Goal: Task Accomplishment & Management: Complete application form

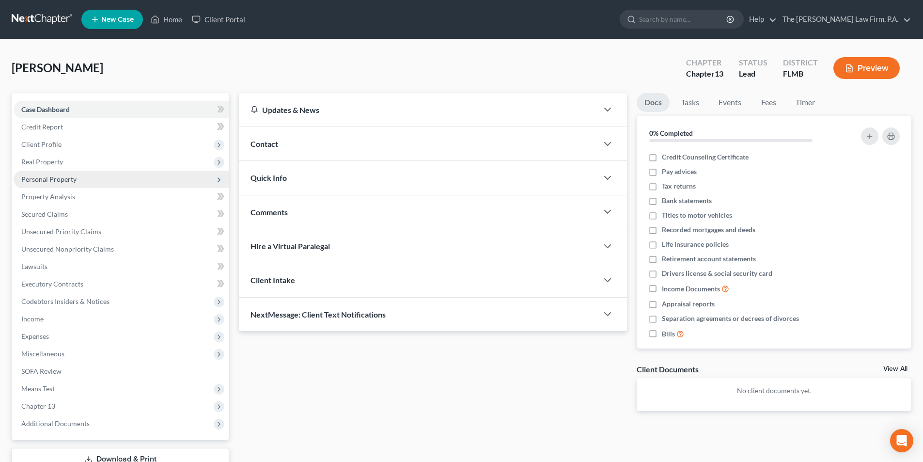
click at [64, 177] on span "Personal Property" at bounding box center [48, 179] width 55 height 8
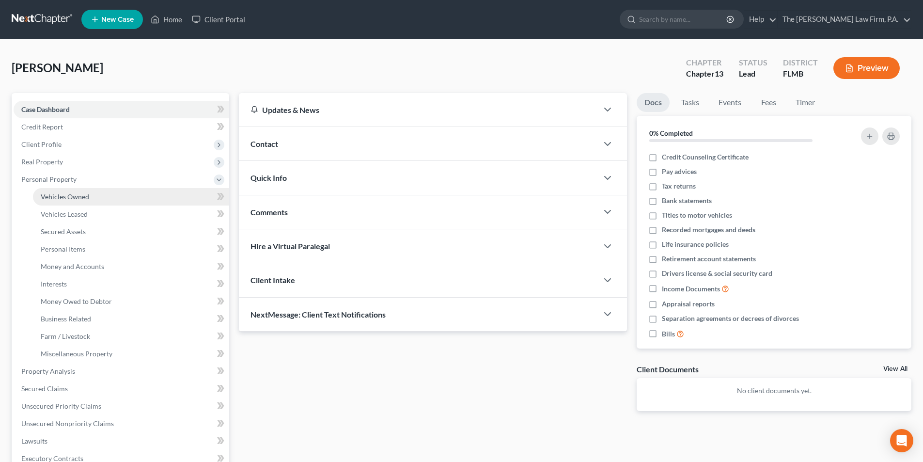
click at [76, 195] on span "Vehicles Owned" at bounding box center [65, 196] width 48 height 8
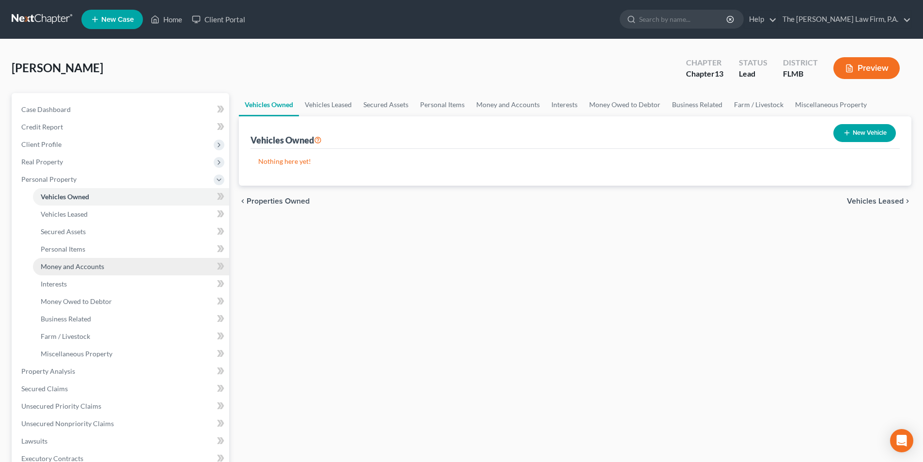
click at [73, 265] on span "Money and Accounts" at bounding box center [72, 266] width 63 height 8
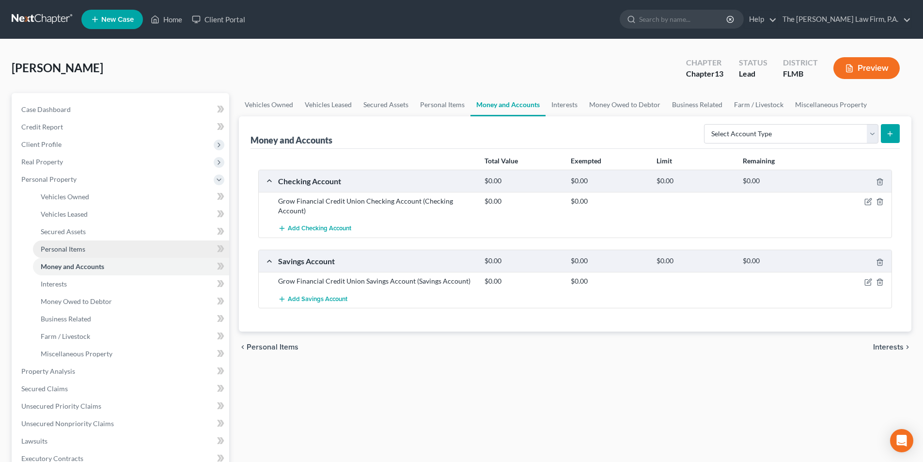
click at [70, 248] on span "Personal Items" at bounding box center [63, 249] width 45 height 8
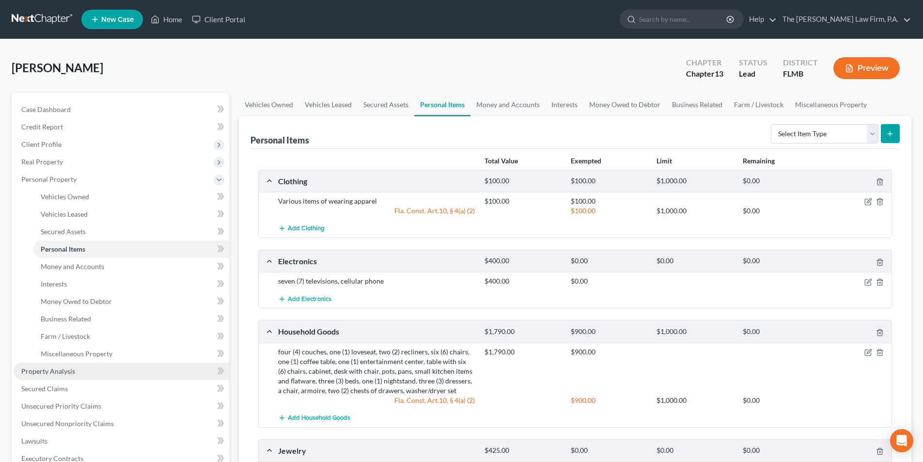
scroll to position [48, 0]
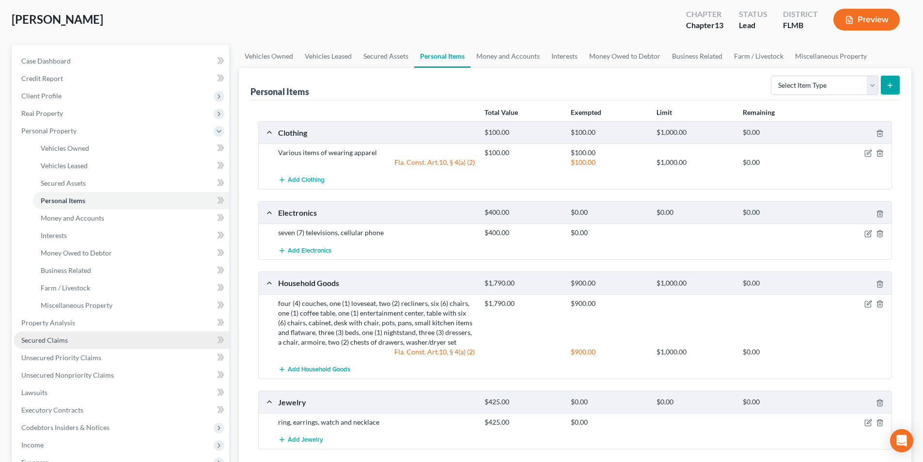
click at [62, 343] on span "Secured Claims" at bounding box center [44, 340] width 47 height 8
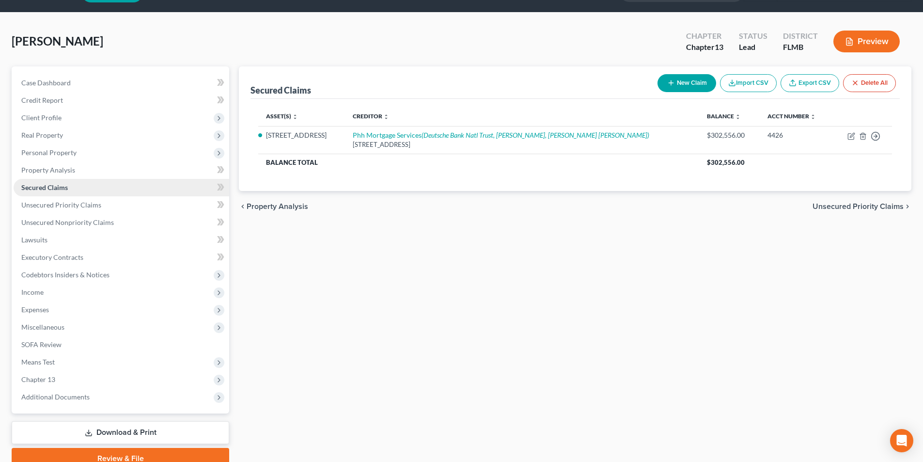
scroll to position [48, 0]
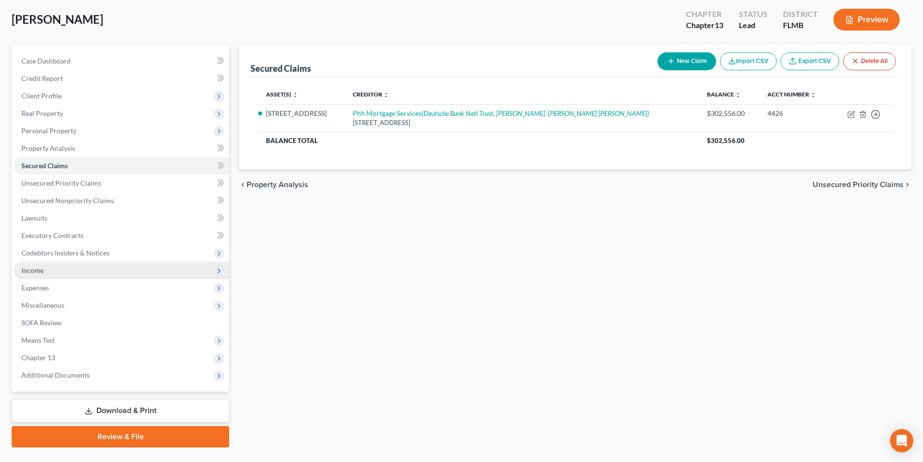
click at [31, 274] on span "Income" at bounding box center [32, 270] width 22 height 8
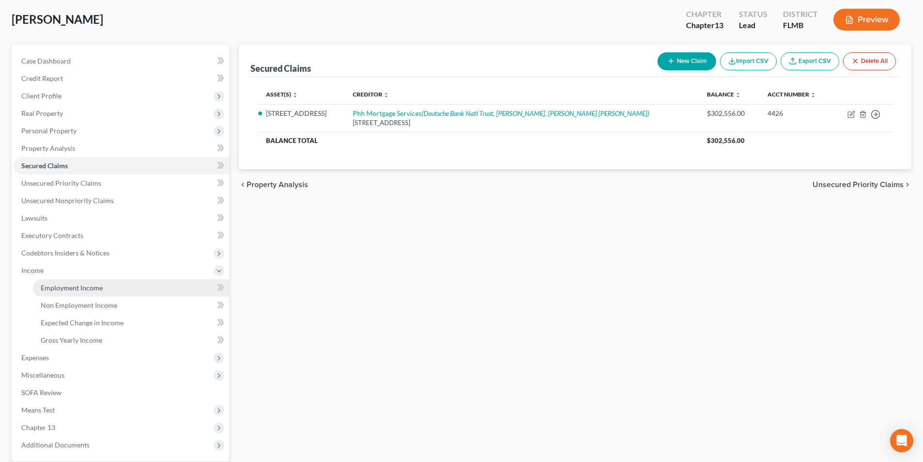
click at [55, 295] on link "Employment Income" at bounding box center [131, 287] width 196 height 17
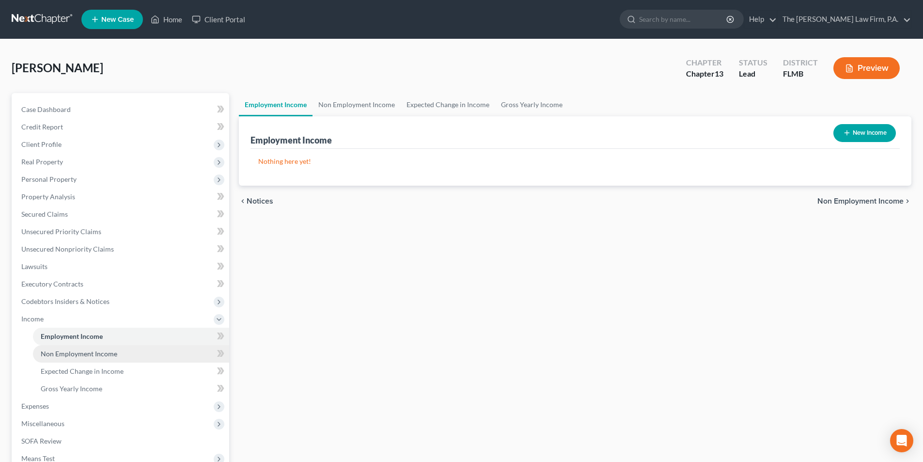
click at [83, 351] on span "Non Employment Income" at bounding box center [79, 353] width 77 height 8
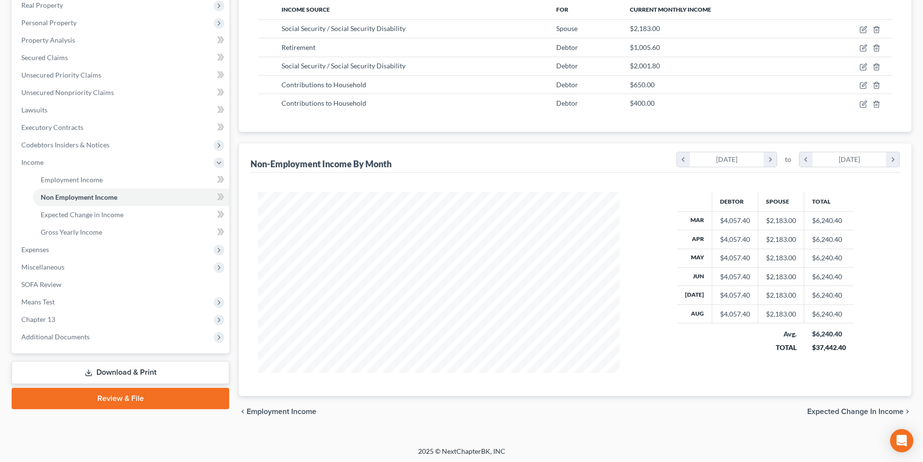
scroll to position [158, 0]
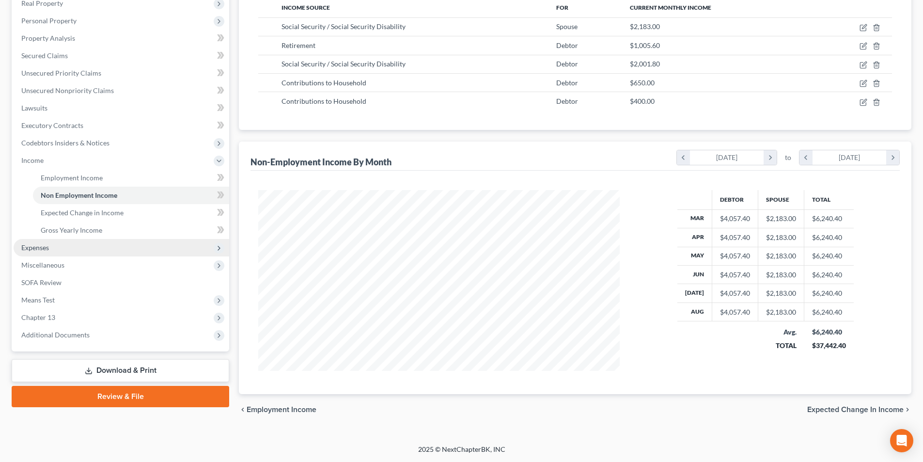
click at [49, 250] on span "Expenses" at bounding box center [35, 247] width 28 height 8
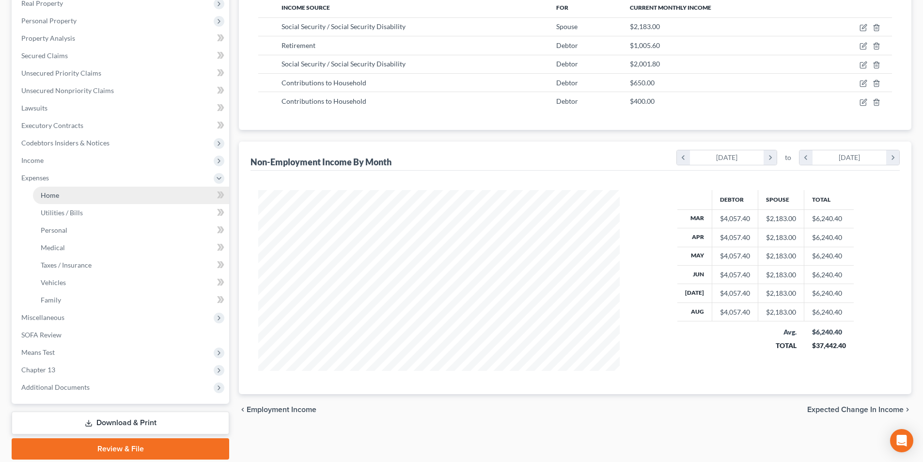
click at [51, 199] on link "Home" at bounding box center [131, 195] width 196 height 17
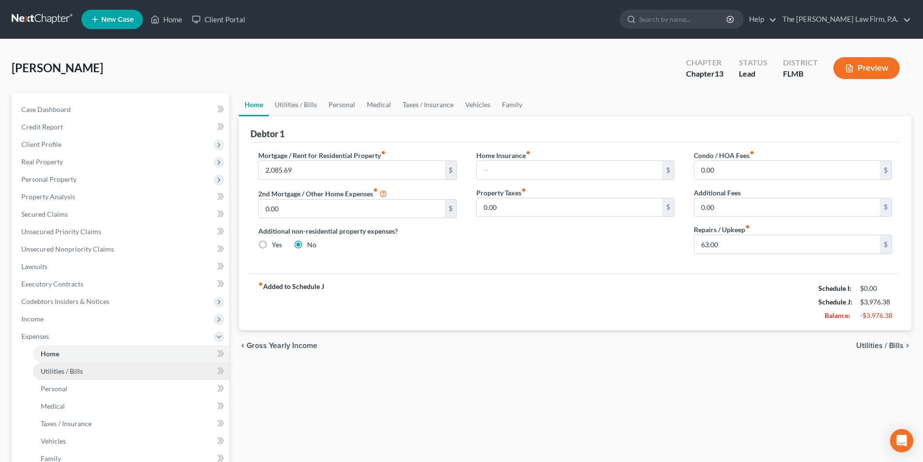
click at [53, 370] on span "Utilities / Bills" at bounding box center [62, 371] width 42 height 8
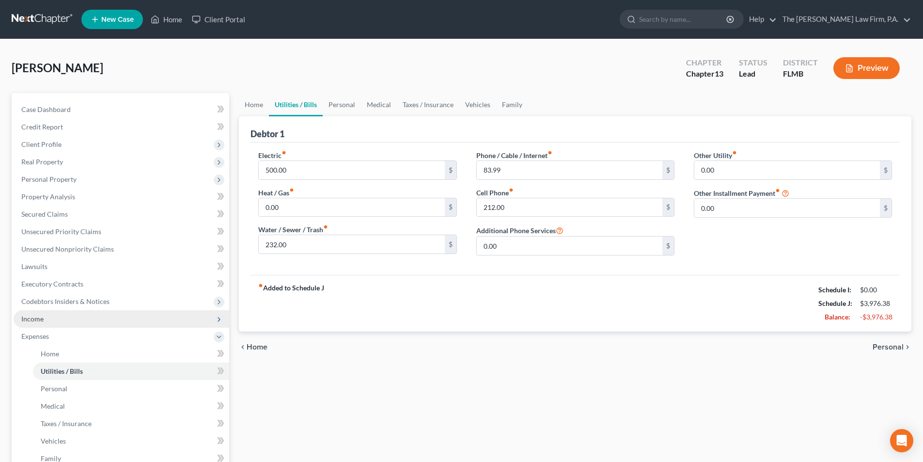
drag, startPoint x: 26, startPoint y: 314, endPoint x: 34, endPoint y: 318, distance: 9.1
click at [26, 315] on span "Income" at bounding box center [32, 319] width 22 height 8
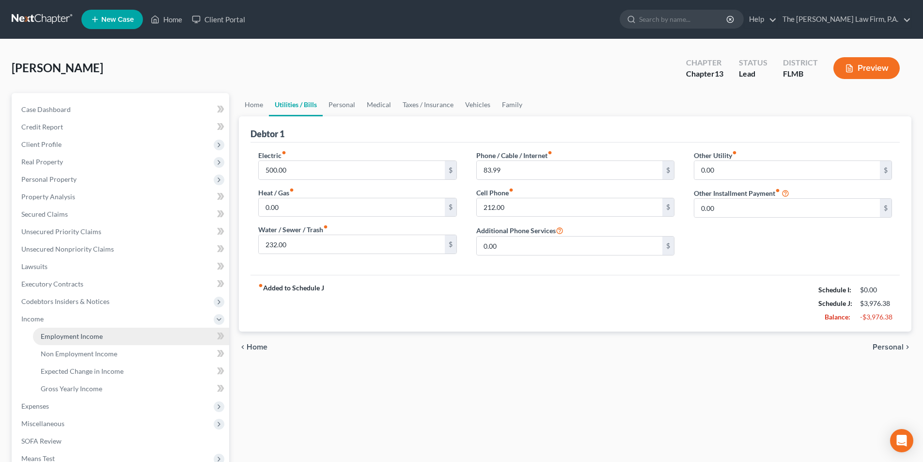
click at [84, 343] on link "Employment Income" at bounding box center [131, 336] width 196 height 17
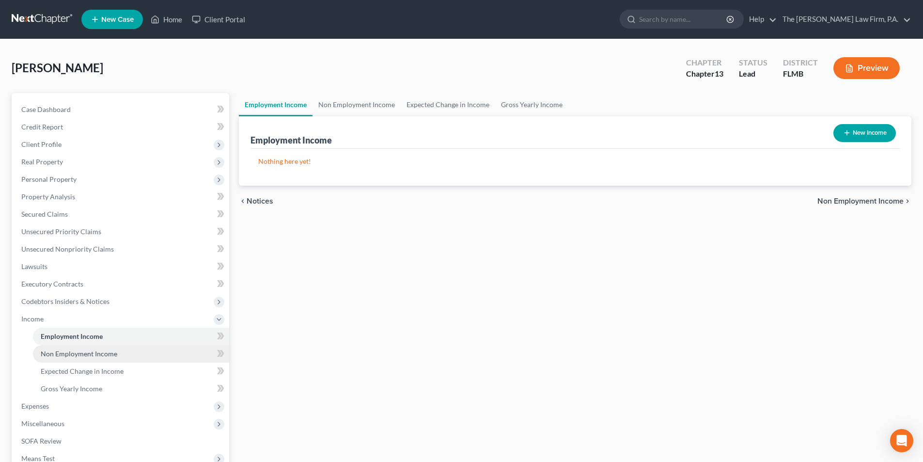
click at [89, 354] on span "Non Employment Income" at bounding box center [79, 353] width 77 height 8
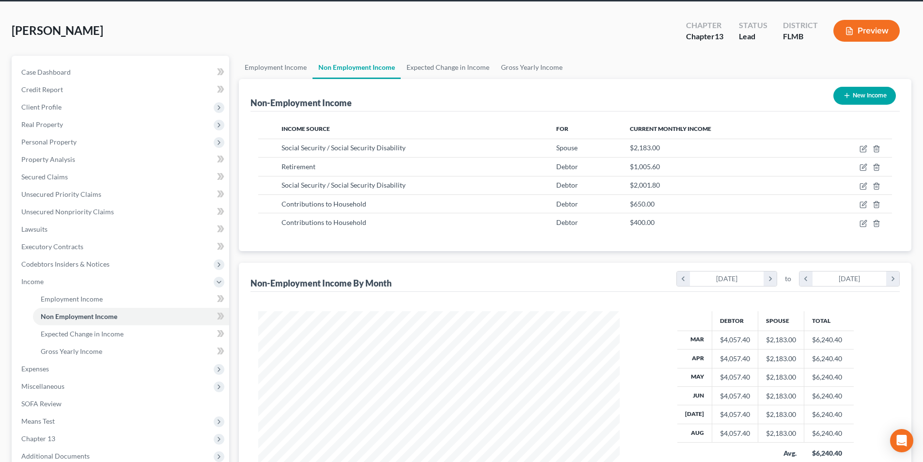
scroll to position [145, 0]
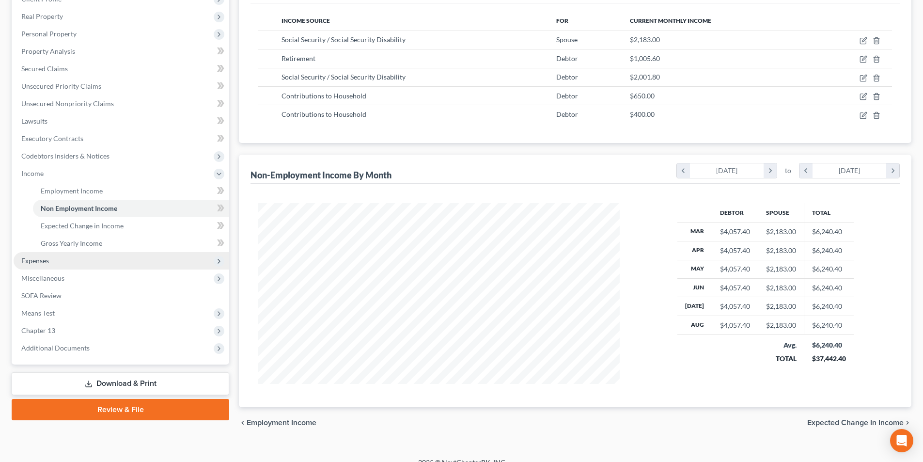
click at [48, 266] on span "Expenses" at bounding box center [122, 260] width 216 height 17
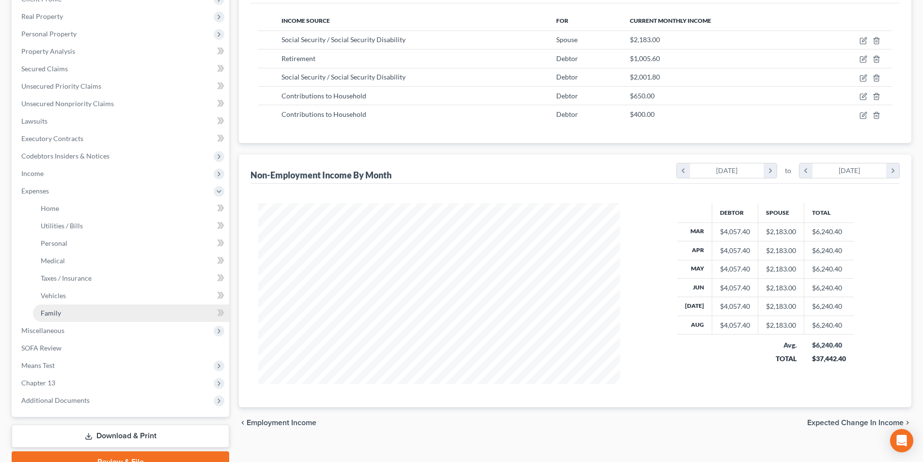
click at [51, 314] on span "Family" at bounding box center [51, 313] width 20 height 8
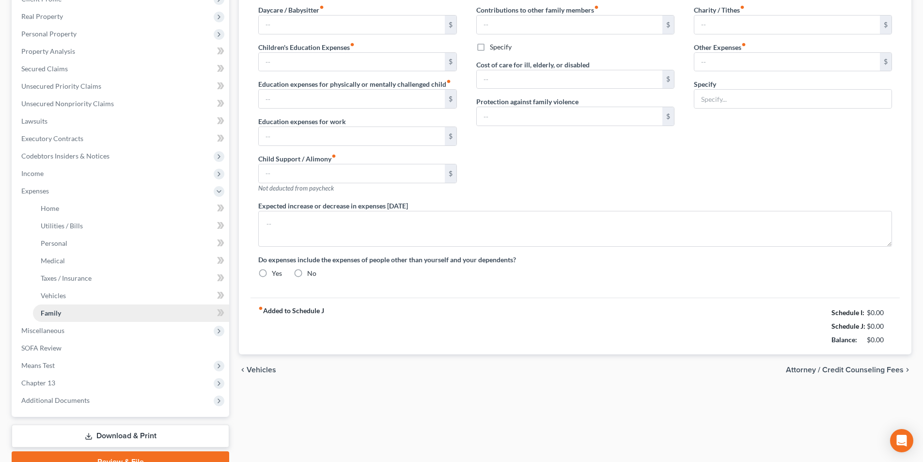
type input "0.00"
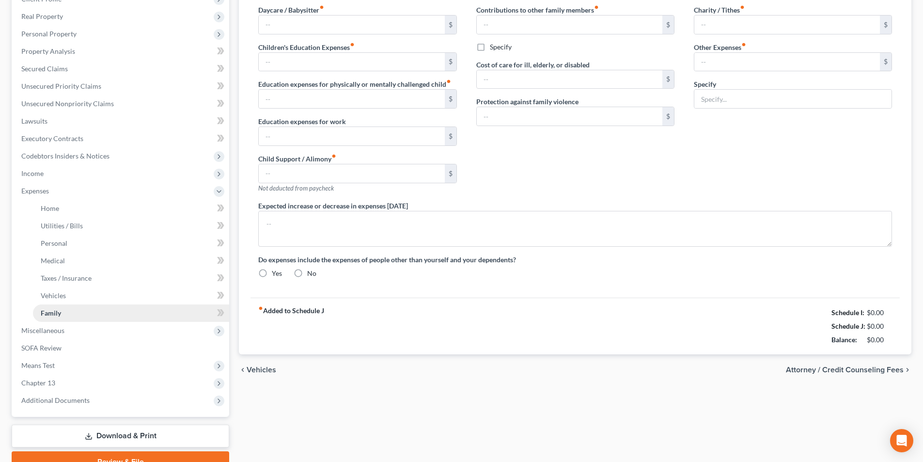
type input "0.00"
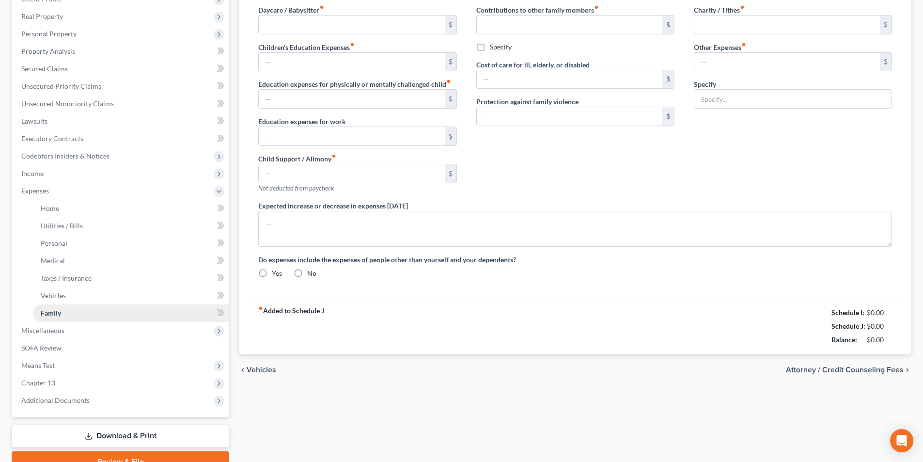
radio input "true"
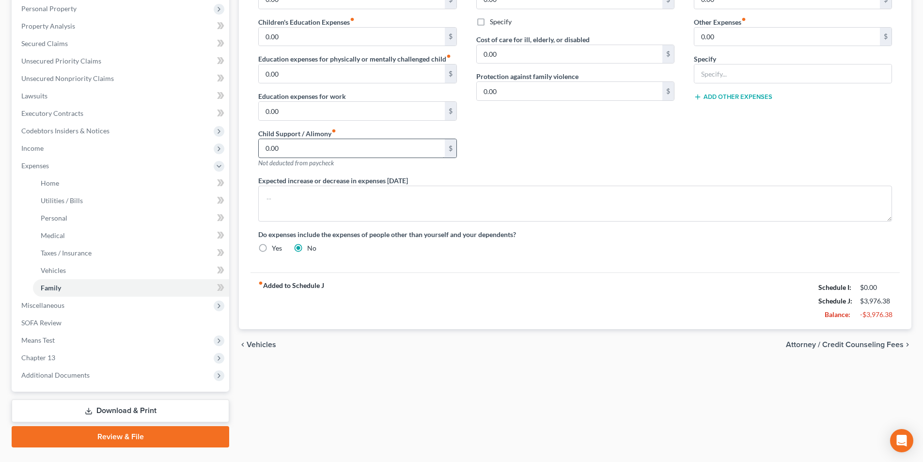
scroll to position [193, 0]
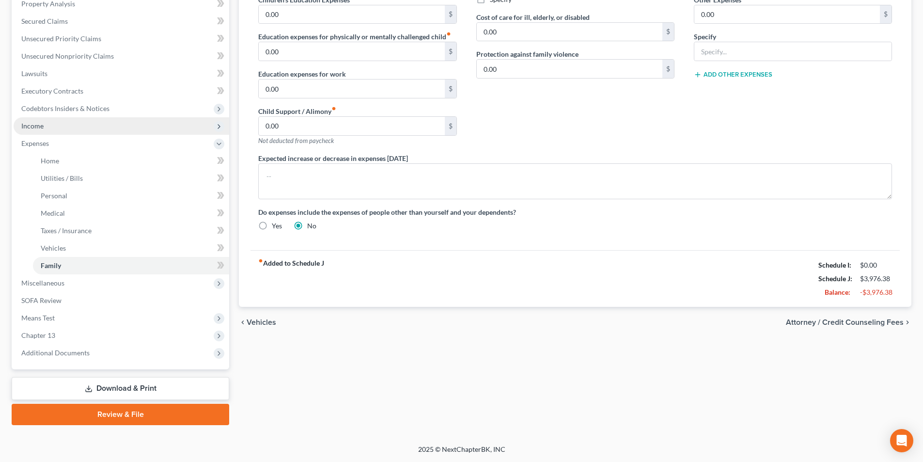
click at [30, 126] on span "Income" at bounding box center [32, 126] width 22 height 8
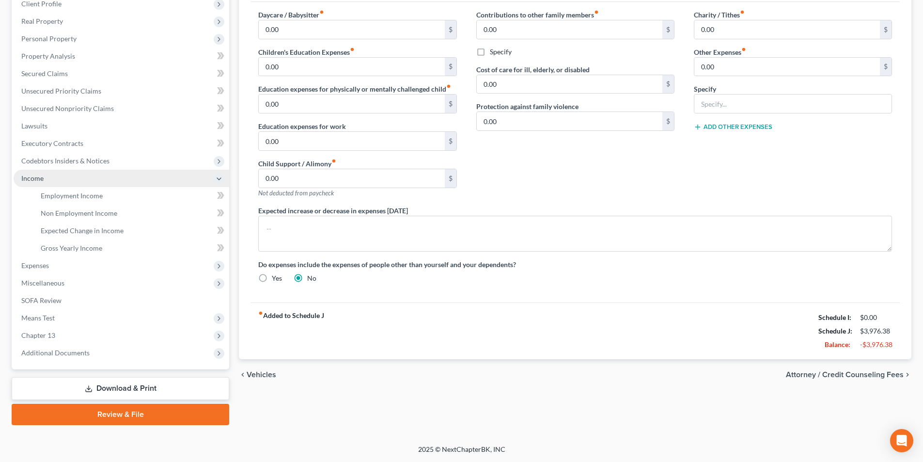
scroll to position [141, 0]
click at [73, 213] on span "Non Employment Income" at bounding box center [79, 213] width 77 height 8
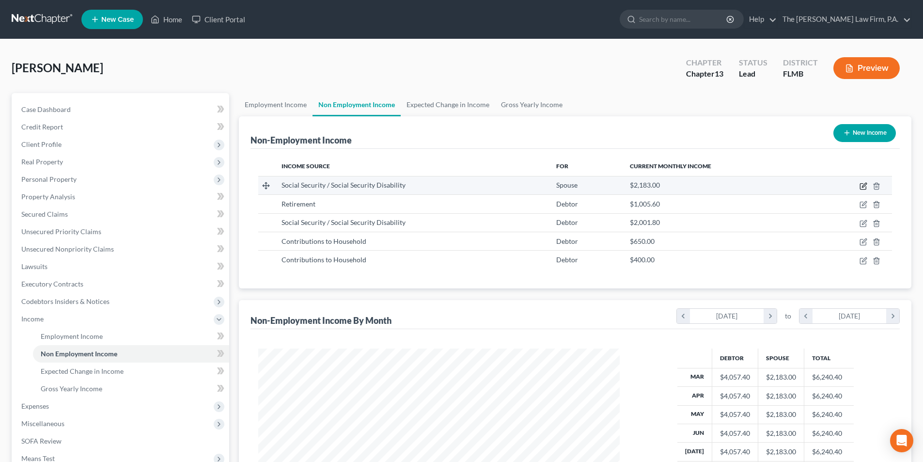
click at [861, 184] on icon "button" at bounding box center [863, 187] width 6 height 6
select select "4"
select select "0"
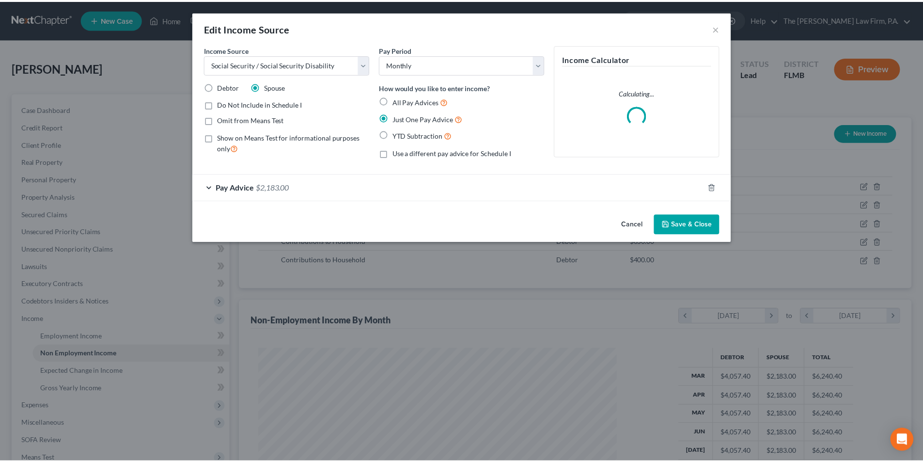
scroll to position [182, 384]
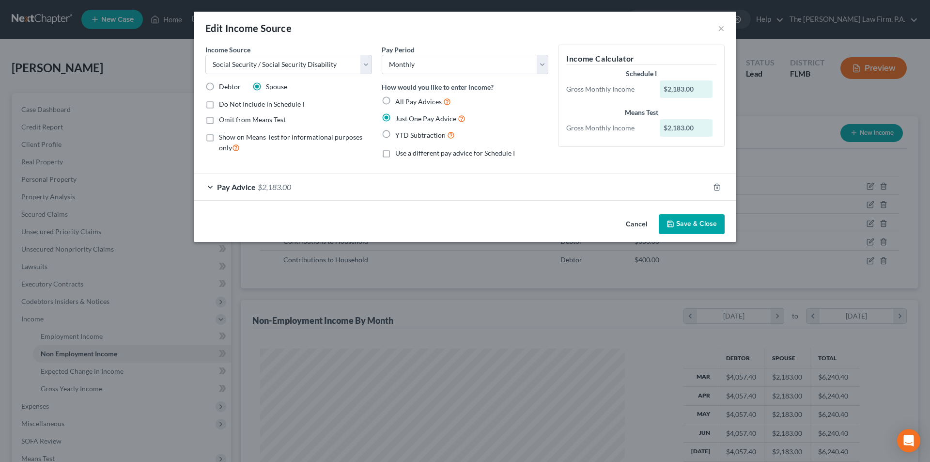
click at [361, 186] on div "Pay Advice $2,183.00" at bounding box center [452, 187] width 516 height 26
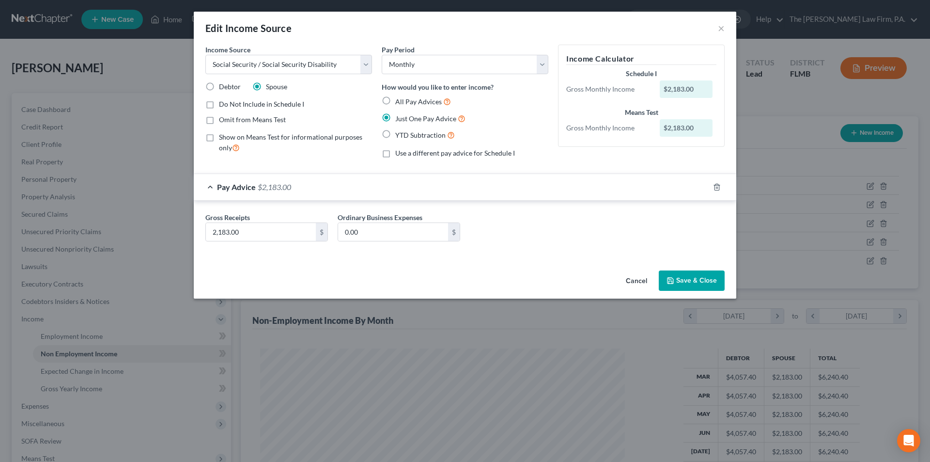
click at [361, 186] on div "Pay Advice $2,183.00" at bounding box center [452, 187] width 516 height 26
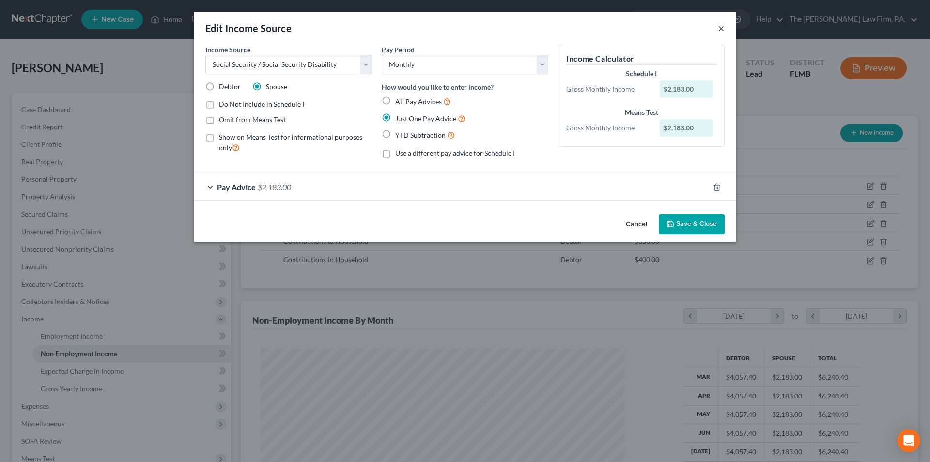
click at [723, 30] on button "×" at bounding box center [721, 28] width 7 height 12
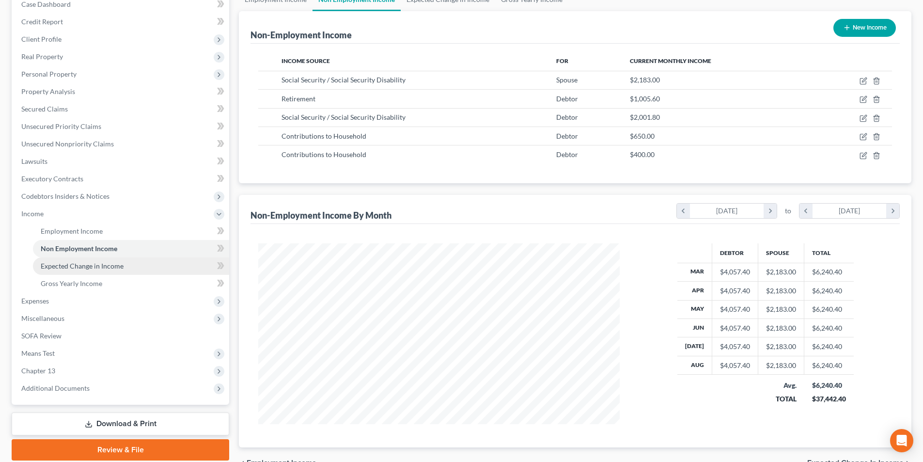
scroll to position [145, 0]
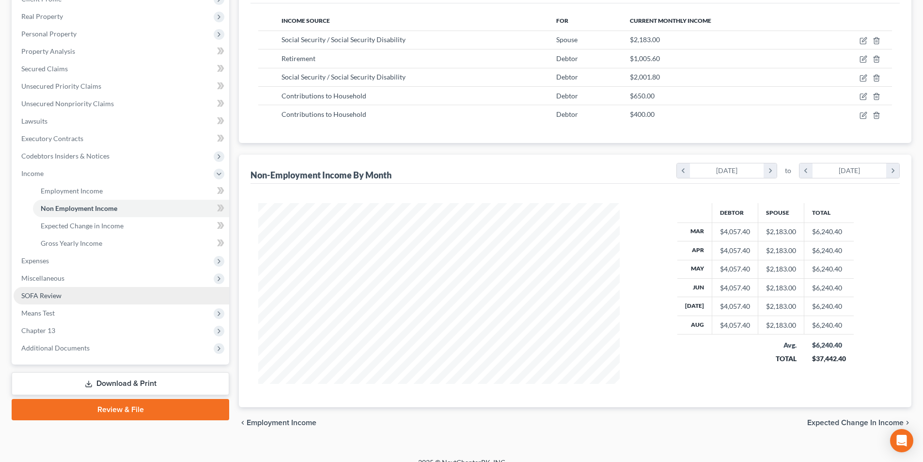
click at [47, 296] on span "SOFA Review" at bounding box center [41, 295] width 40 height 8
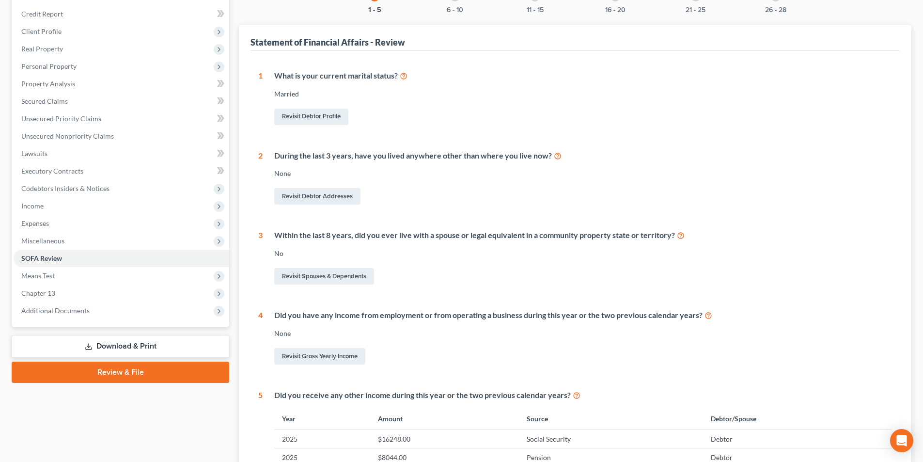
scroll to position [80, 0]
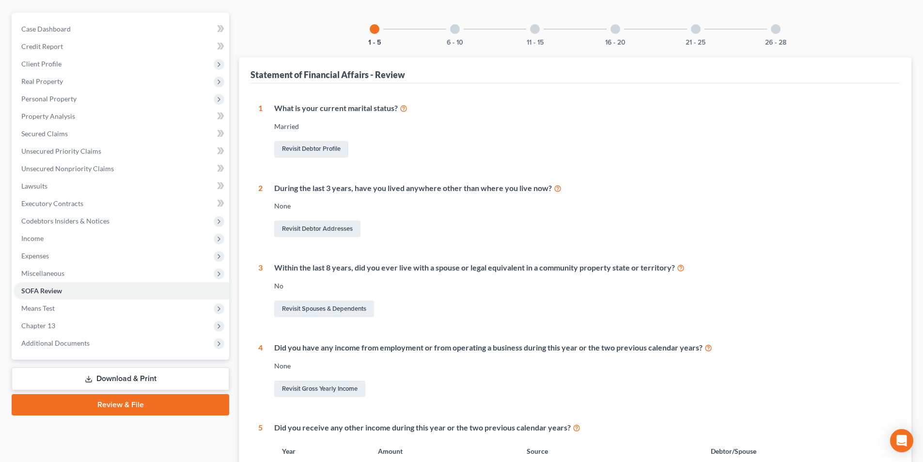
click at [457, 32] on div at bounding box center [455, 29] width 10 height 10
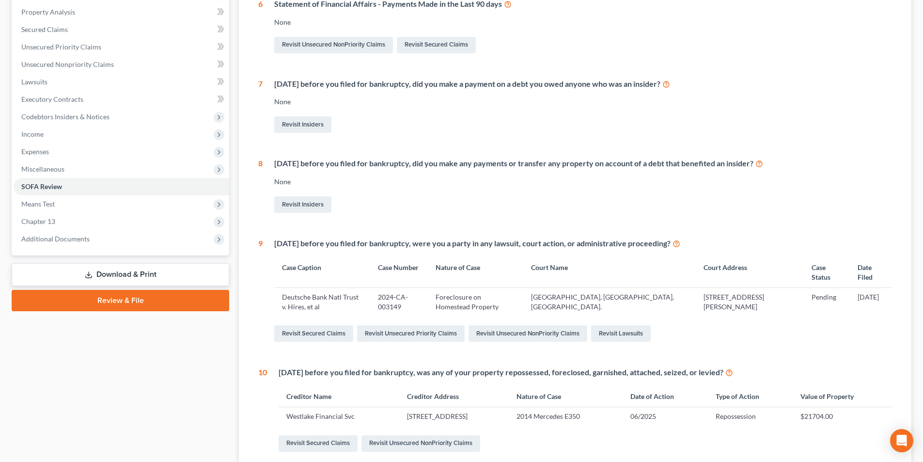
scroll to position [32, 0]
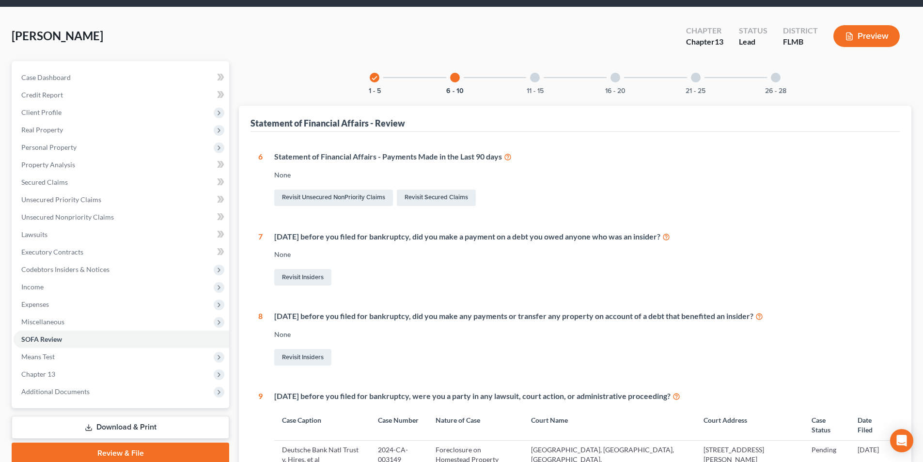
click at [534, 79] on div at bounding box center [535, 78] width 10 height 10
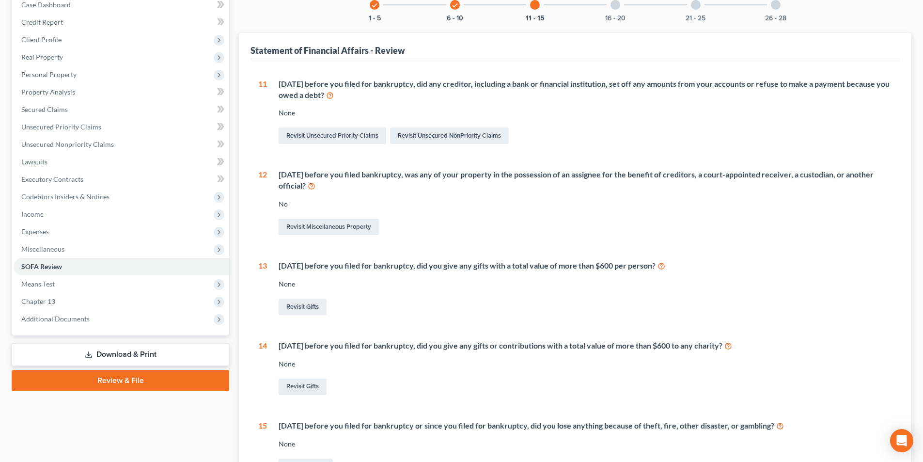
scroll to position [29, 0]
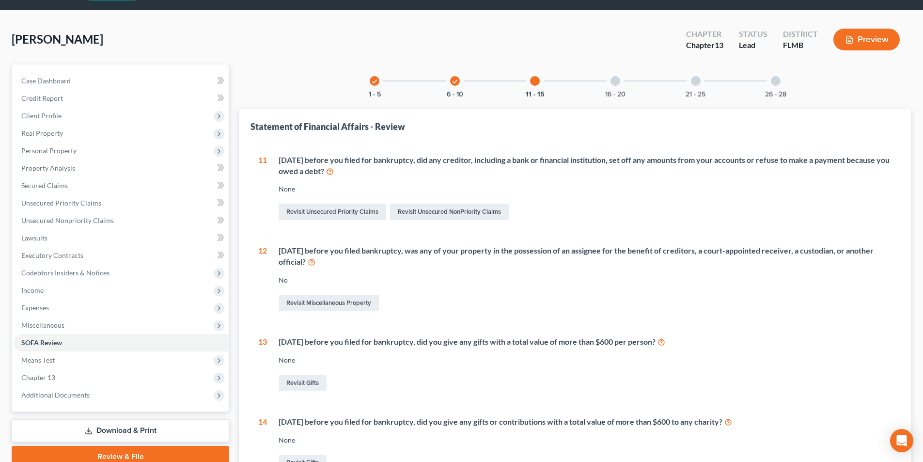
click at [613, 85] on div at bounding box center [616, 81] width 10 height 10
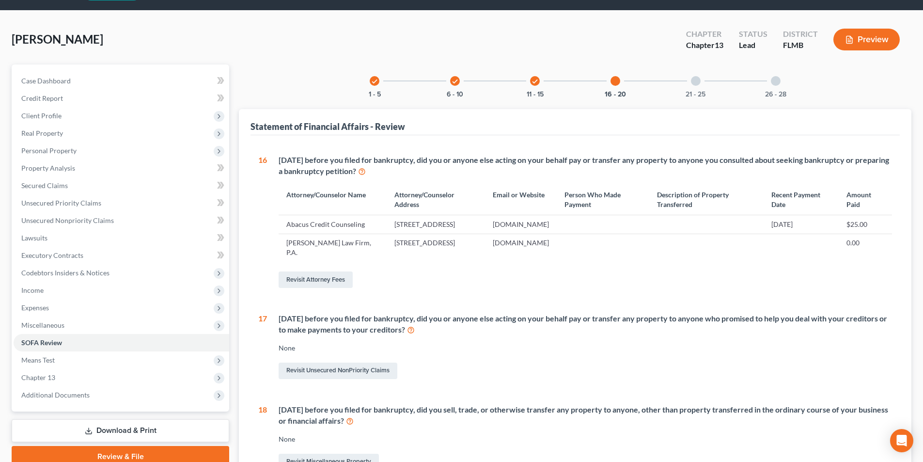
click at [128, 430] on link "Download & Print" at bounding box center [121, 430] width 218 height 23
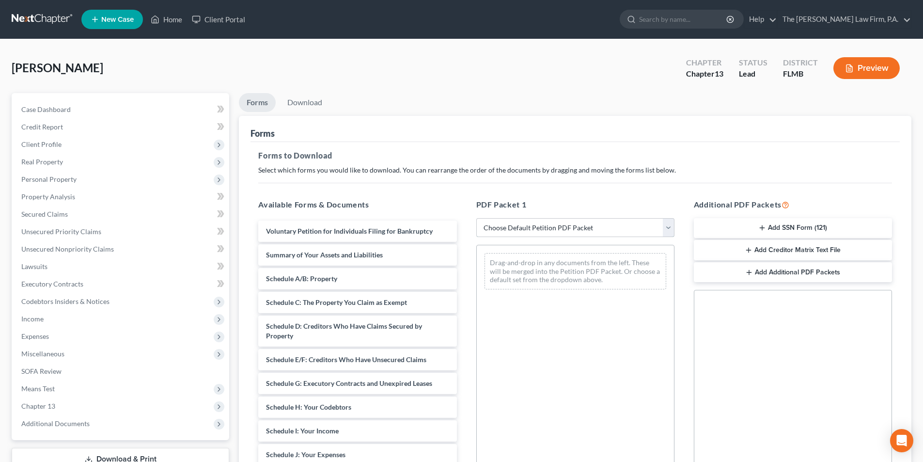
click at [501, 221] on select "Choose Default Petition PDF Packet Complete Bankruptcy Petition (all forms and …" at bounding box center [575, 227] width 198 height 19
select select "0"
click at [476, 218] on select "Choose Default Petition PDF Packet Complete Bankruptcy Petition (all forms and …" at bounding box center [575, 227] width 198 height 19
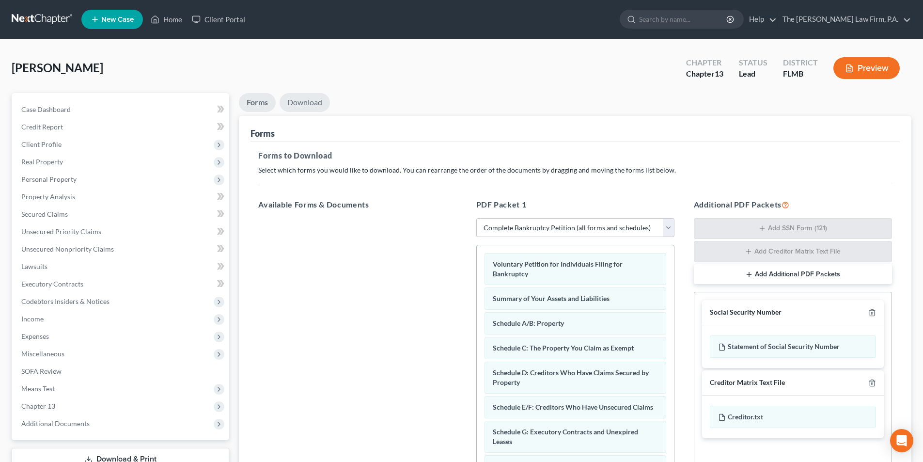
click at [309, 106] on link "Download" at bounding box center [305, 102] width 50 height 19
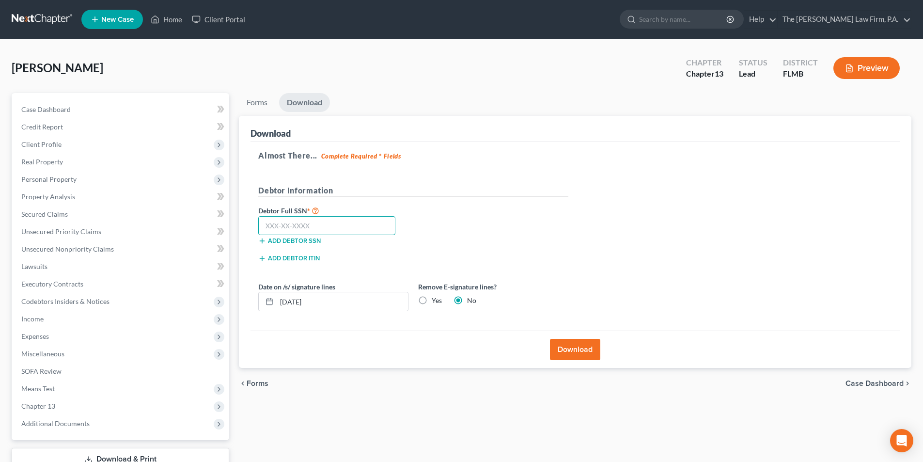
click at [302, 231] on input "text" at bounding box center [326, 225] width 137 height 19
type input "263-29-4545"
click at [581, 346] on button "Download" at bounding box center [575, 349] width 50 height 21
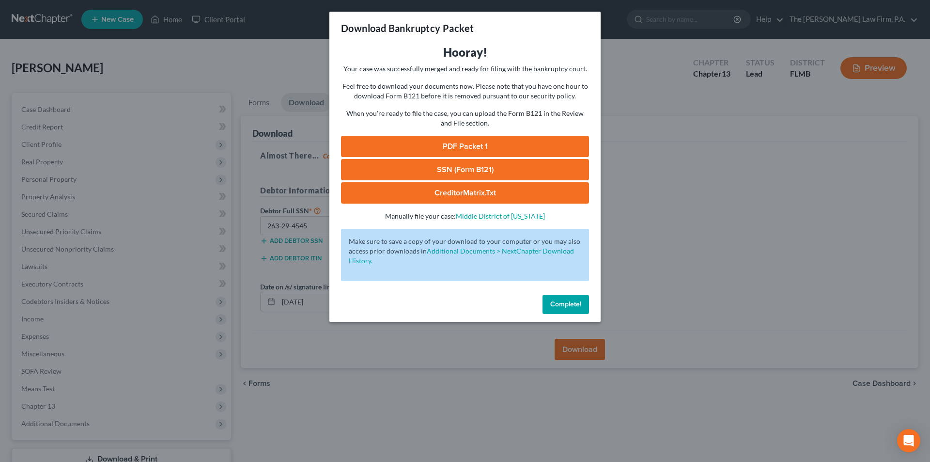
click at [449, 170] on link "SSN (Form B121)" at bounding box center [465, 169] width 248 height 21
click at [461, 151] on link "PDF Packet 1" at bounding box center [465, 146] width 248 height 21
click at [570, 306] on span "Complete!" at bounding box center [565, 304] width 31 height 8
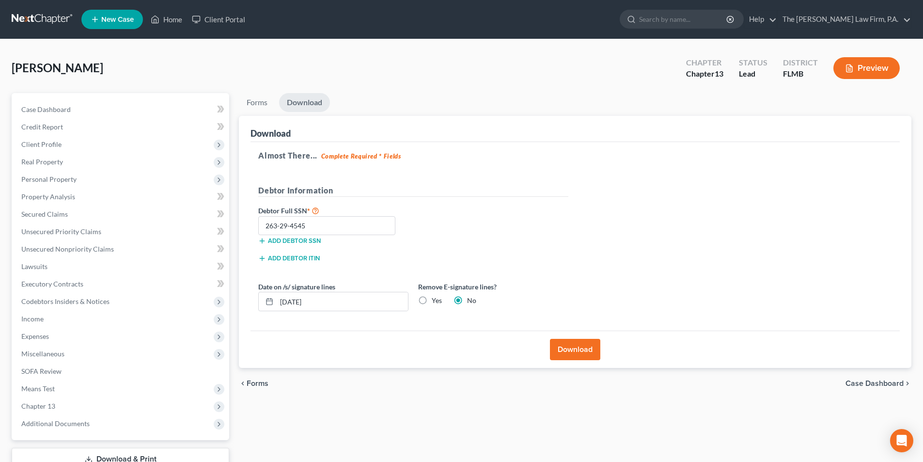
drag, startPoint x: 723, startPoint y: 416, endPoint x: 696, endPoint y: 425, distance: 28.8
click at [723, 416] on div "Forms Download Forms Forms to Download Select which forms you would like to dow…" at bounding box center [575, 294] width 682 height 403
click at [38, 321] on span "Income" at bounding box center [32, 319] width 22 height 8
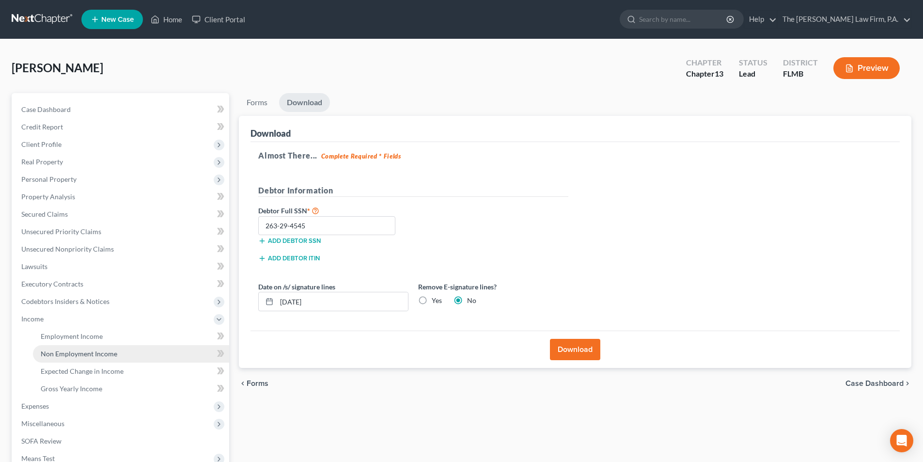
click at [91, 358] on link "Non Employment Income" at bounding box center [131, 353] width 196 height 17
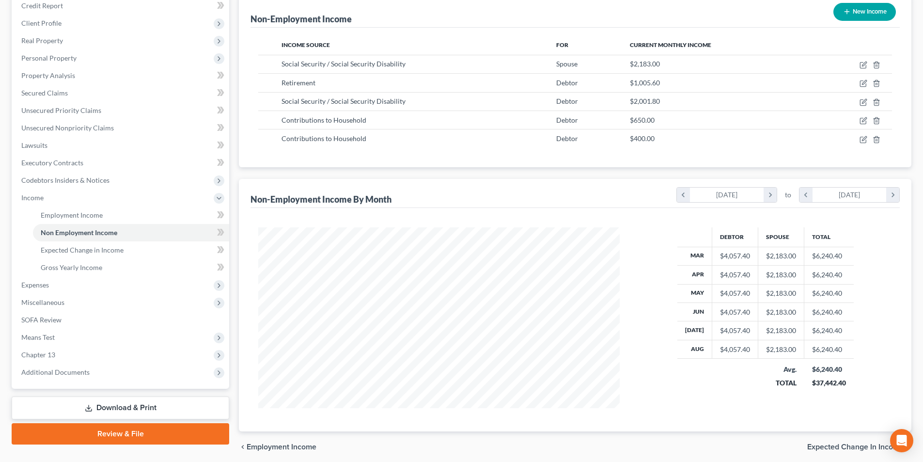
scroll to position [158, 0]
